Goal: Transaction & Acquisition: Subscribe to service/newsletter

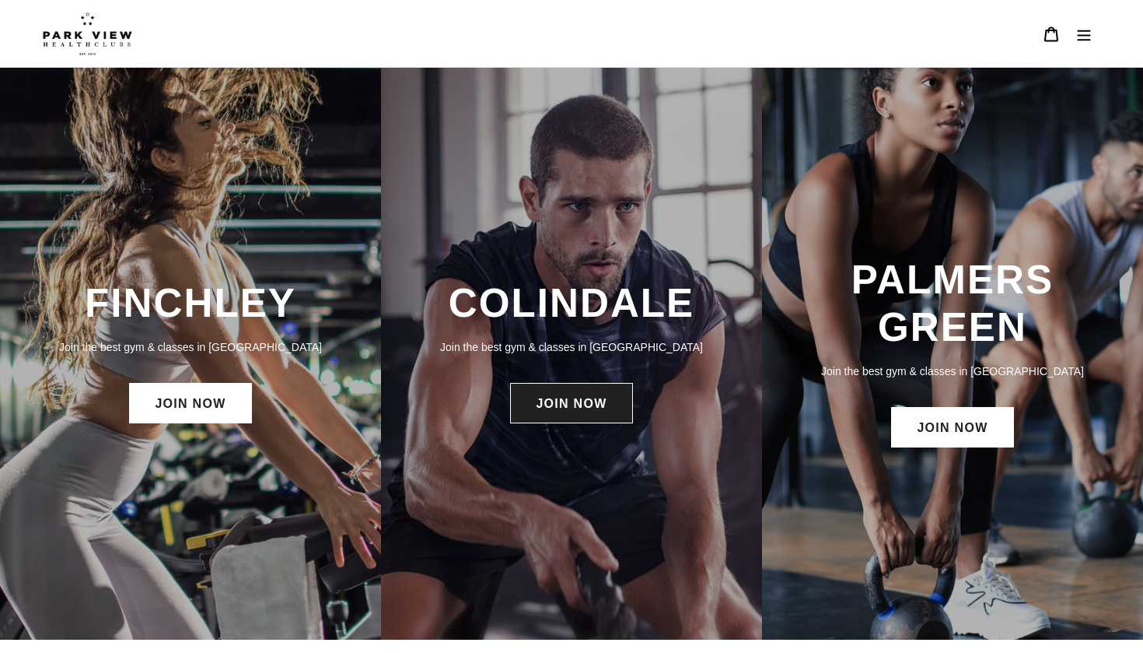
click at [606, 384] on link "JOIN NOW" at bounding box center [571, 403] width 122 height 40
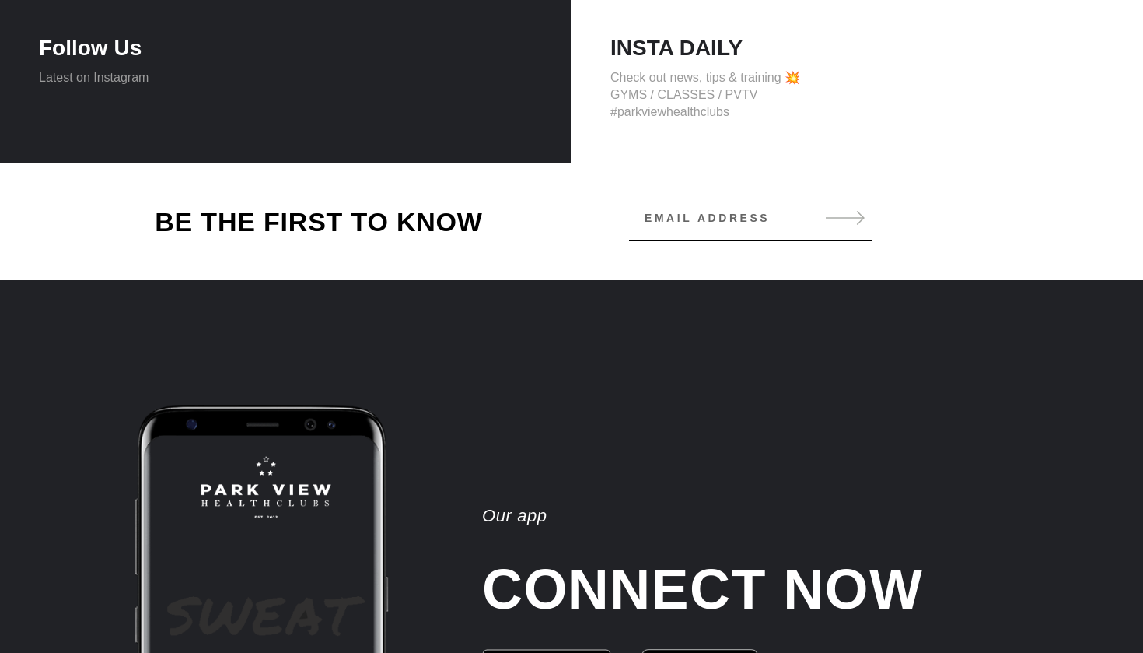
scroll to position [1407, 0]
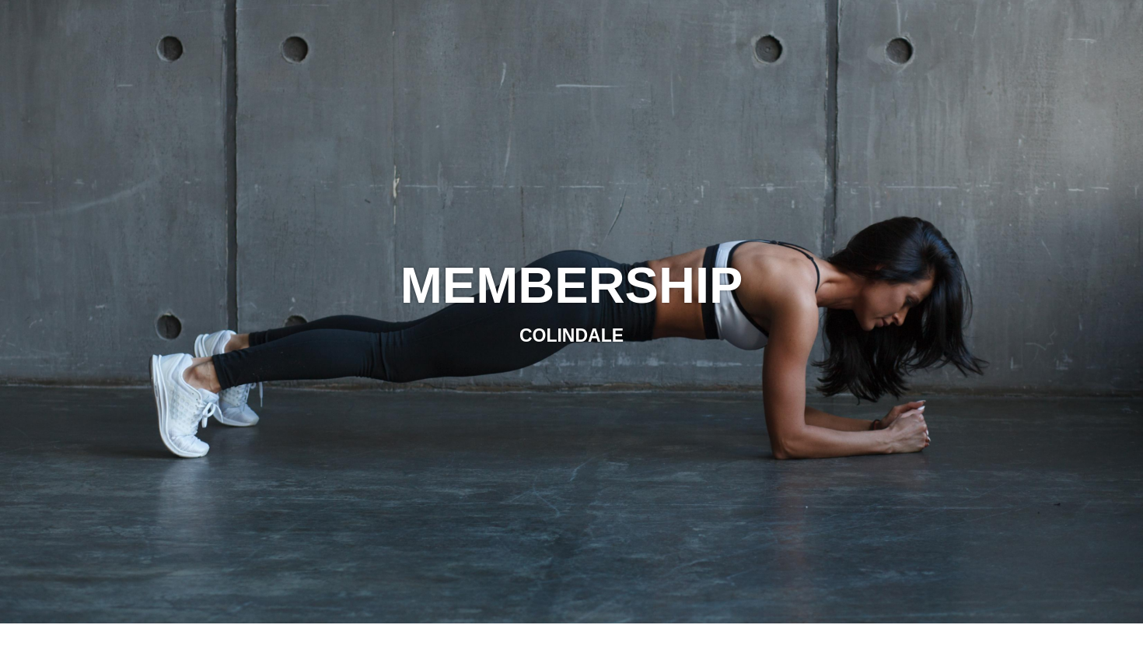
scroll to position [65, 0]
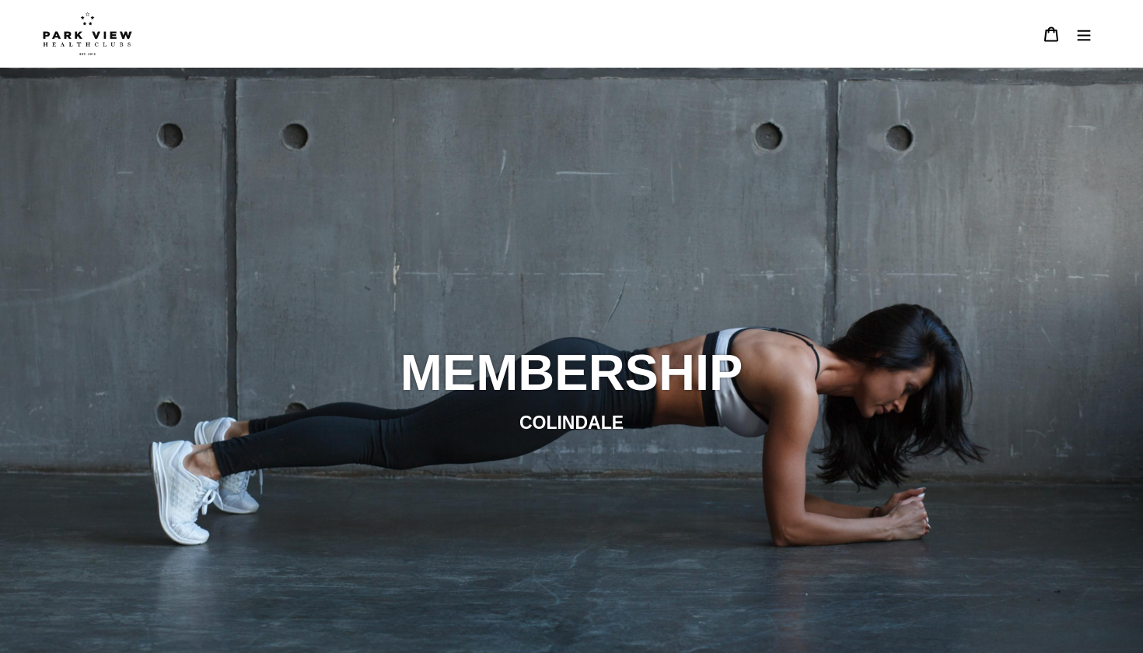
click at [1083, 37] on icon "Menu" at bounding box center [1084, 34] width 16 height 16
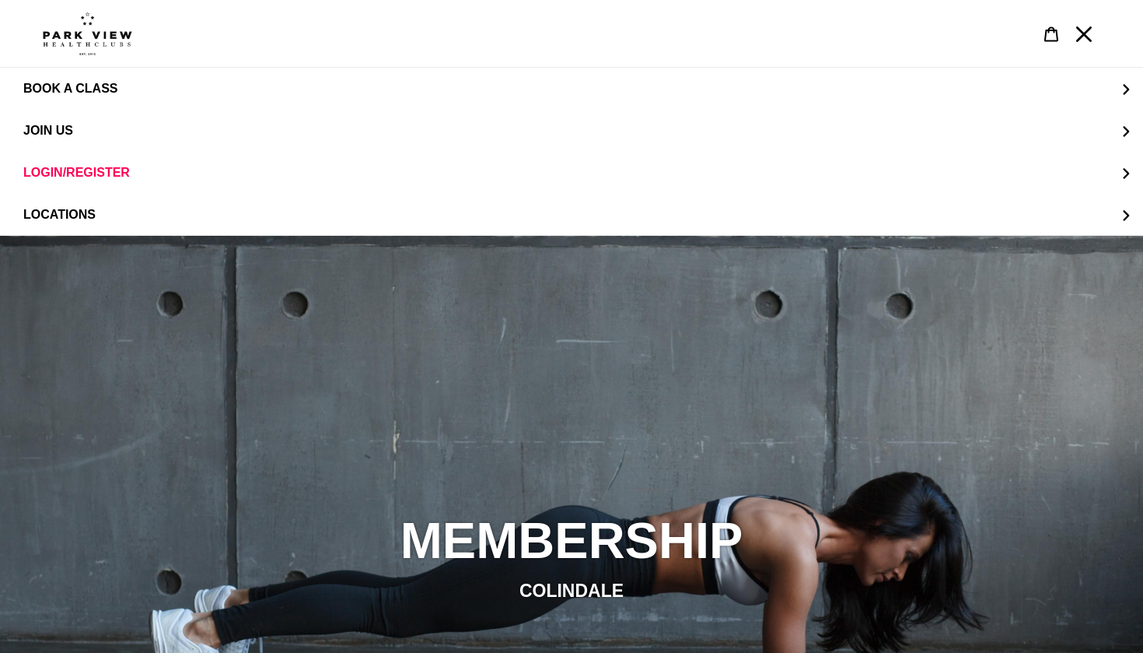
click at [1083, 37] on icon "Menu" at bounding box center [1084, 34] width 16 height 16
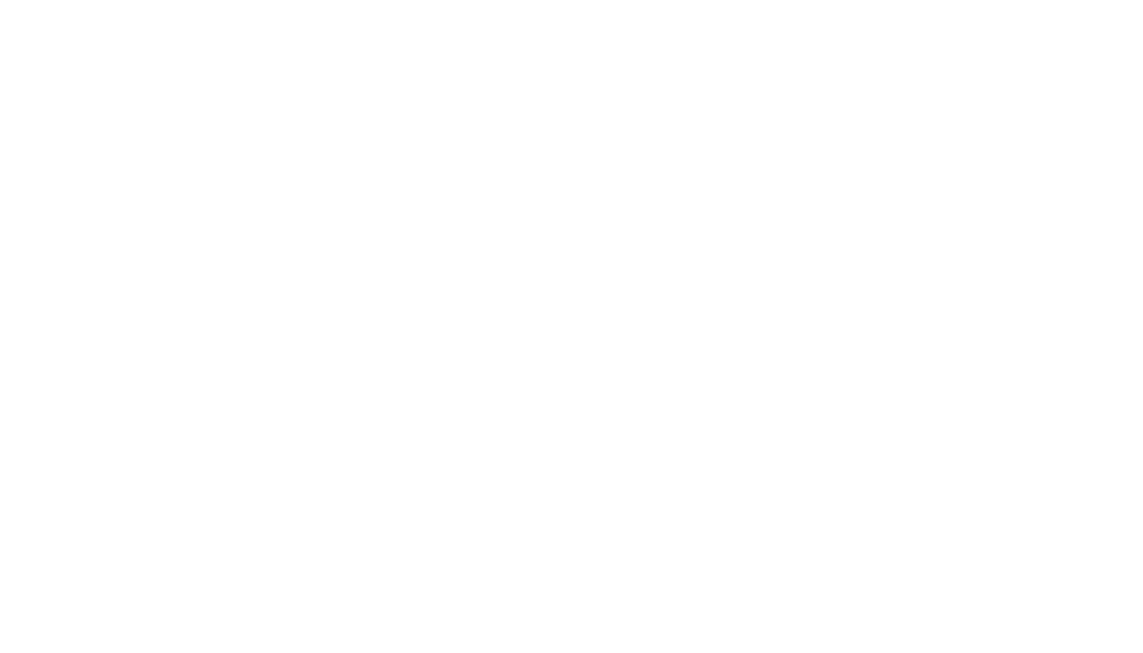
scroll to position [884, 0]
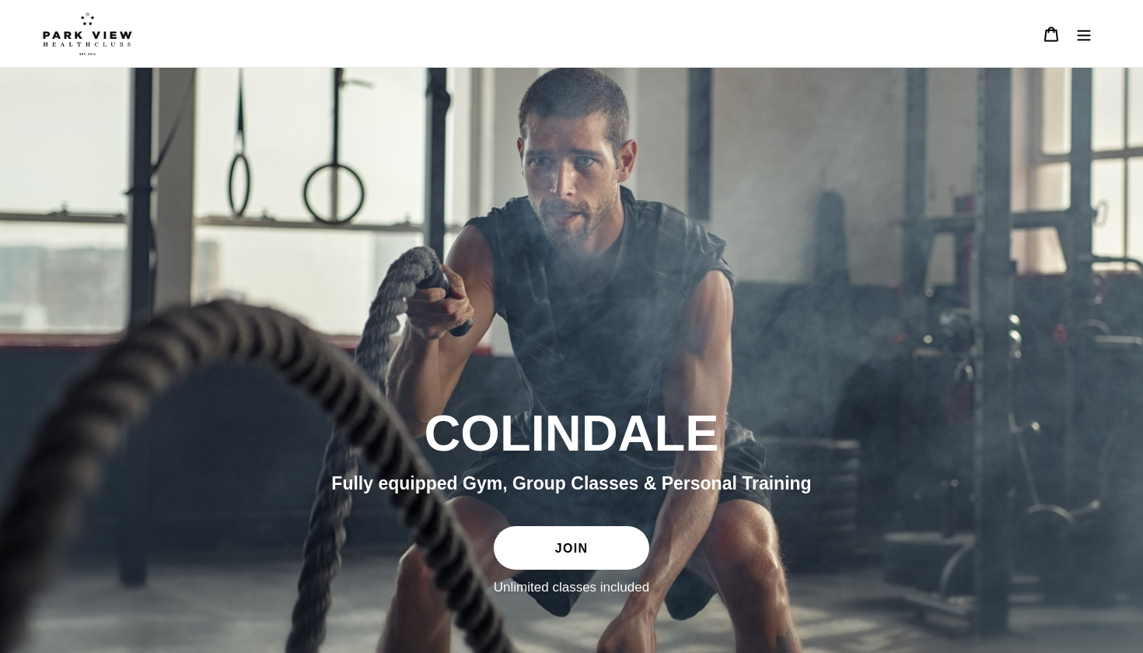
click at [602, 553] on link "JOIN" at bounding box center [572, 548] width 156 height 44
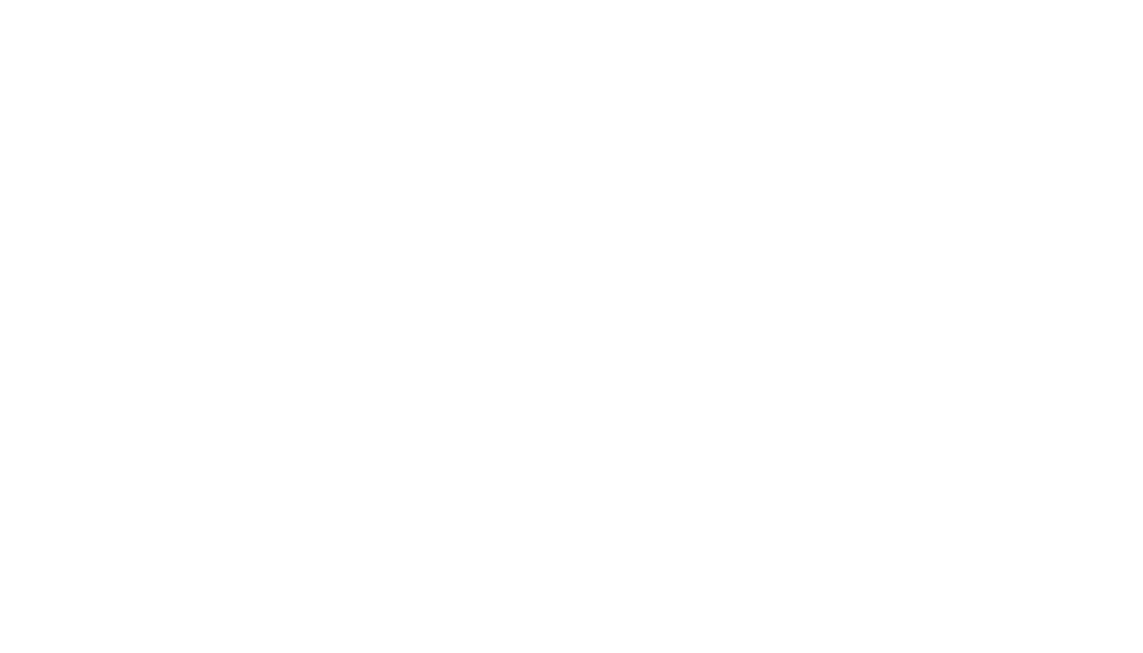
scroll to position [1220, 0]
